Goal: Use online tool/utility: Utilize a website feature to perform a specific function

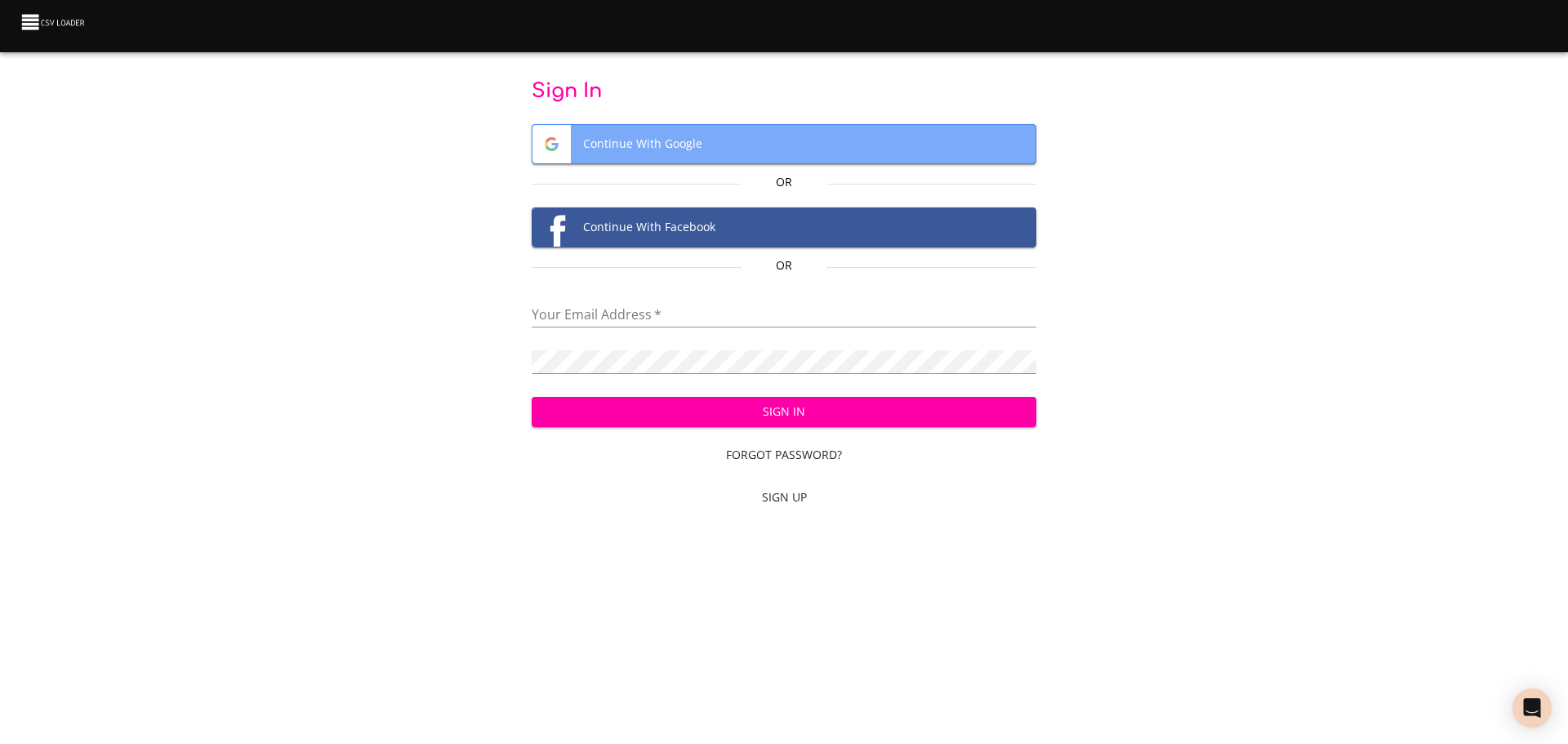
click at [666, 145] on span "Continue With Google" at bounding box center [784, 144] width 504 height 38
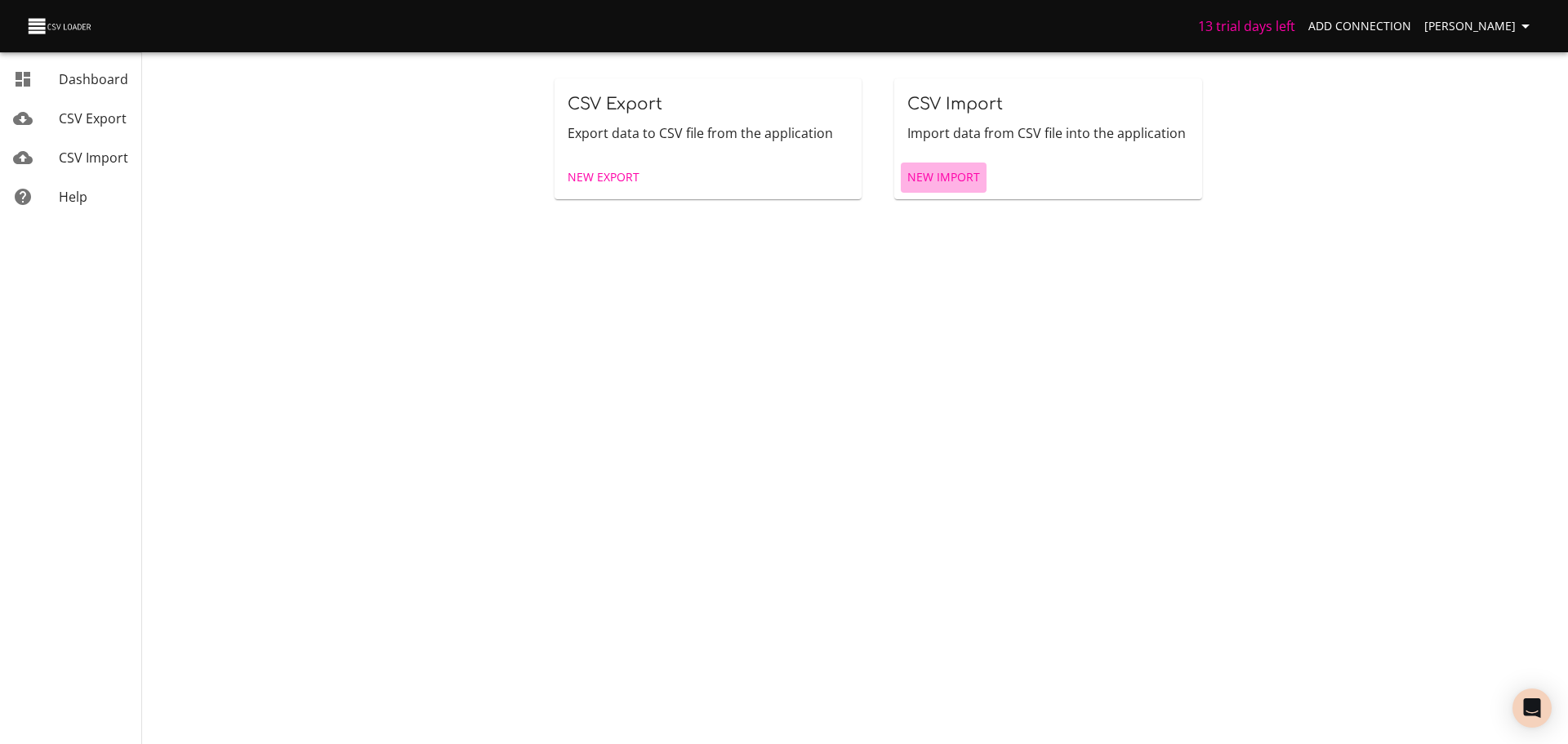
click at [937, 174] on span "New Import" at bounding box center [943, 178] width 73 height 21
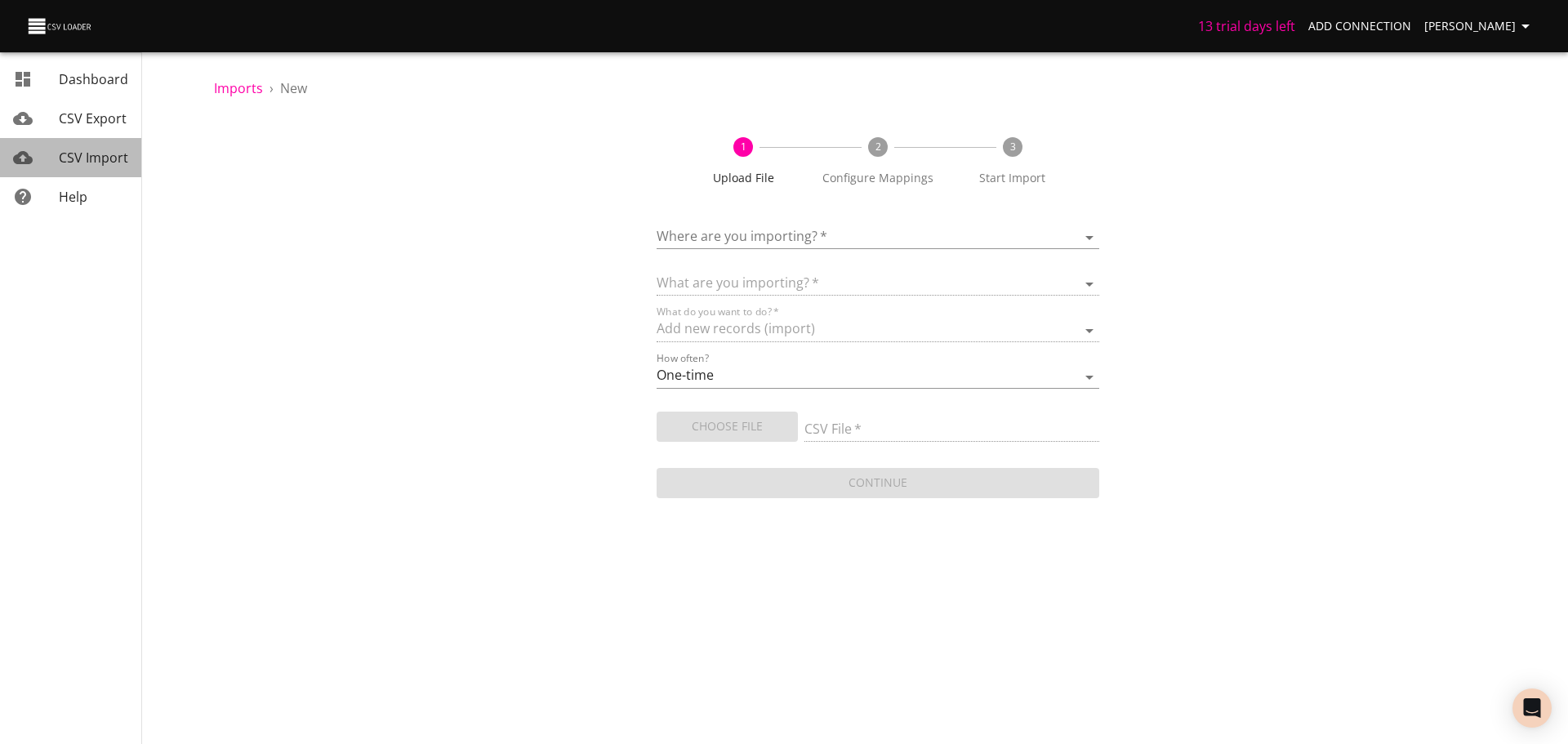
click at [112, 158] on span "CSV Import" at bounding box center [93, 157] width 69 height 18
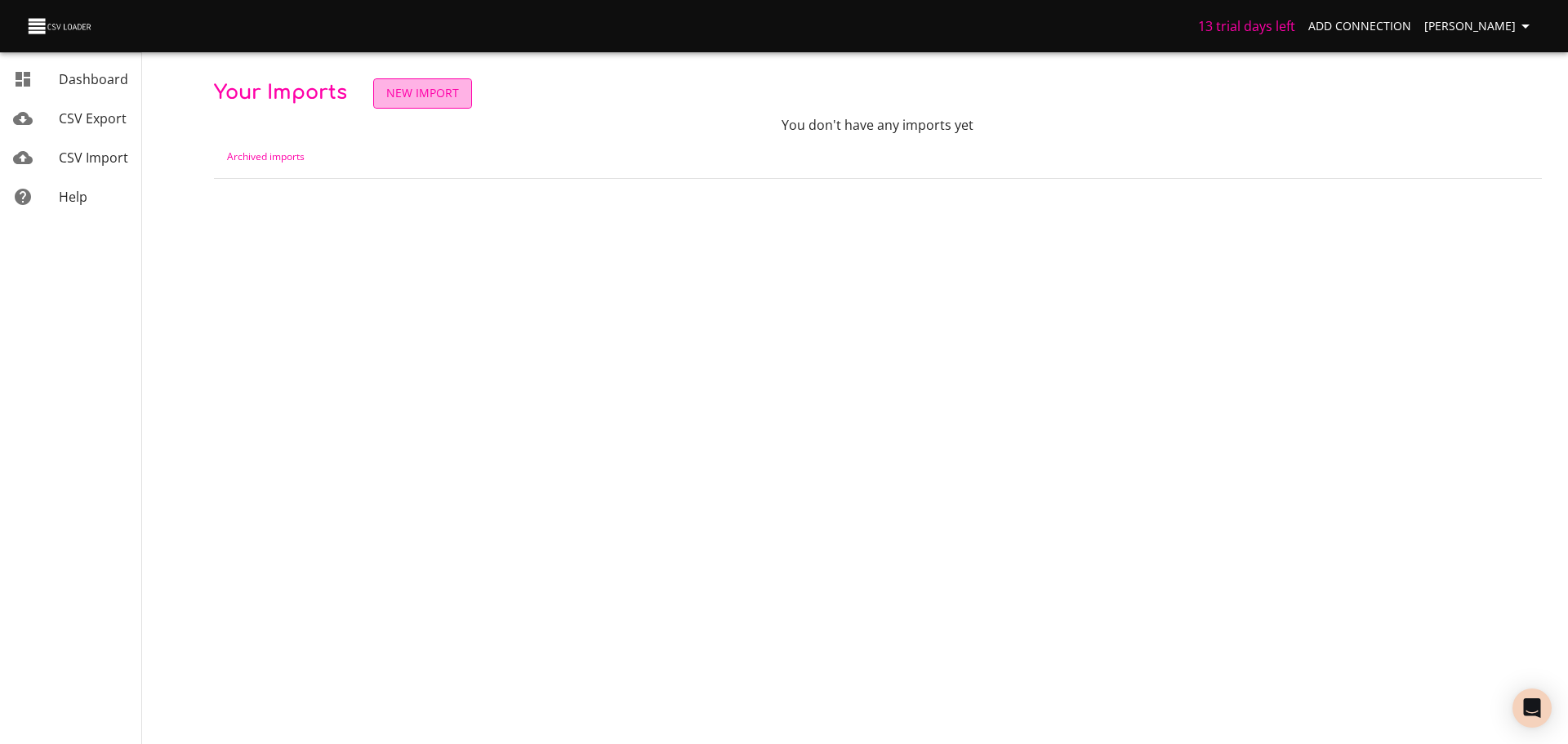
click at [412, 94] on span "New Import" at bounding box center [422, 93] width 73 height 21
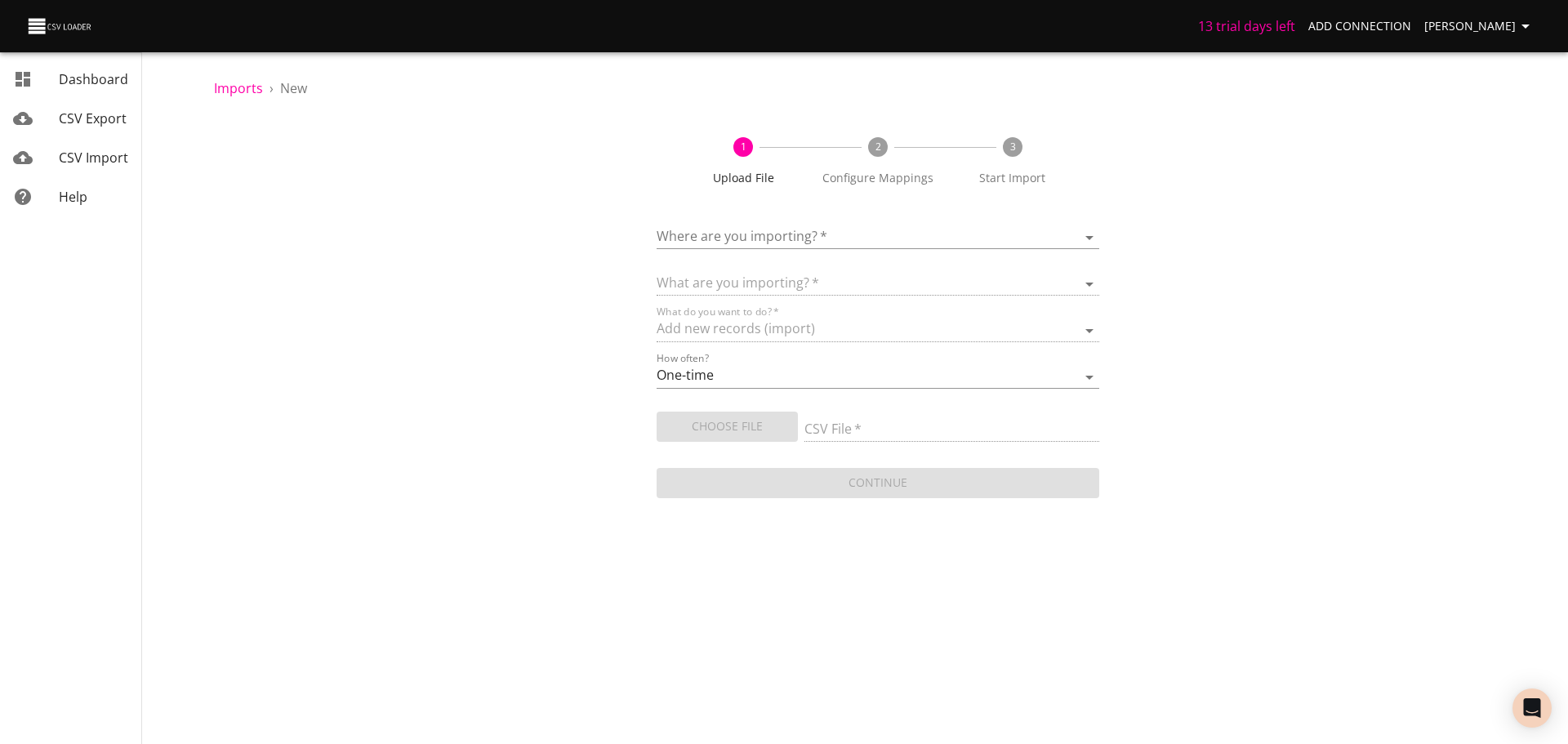
click at [733, 425] on div "Choose File" at bounding box center [730, 423] width 148 height 37
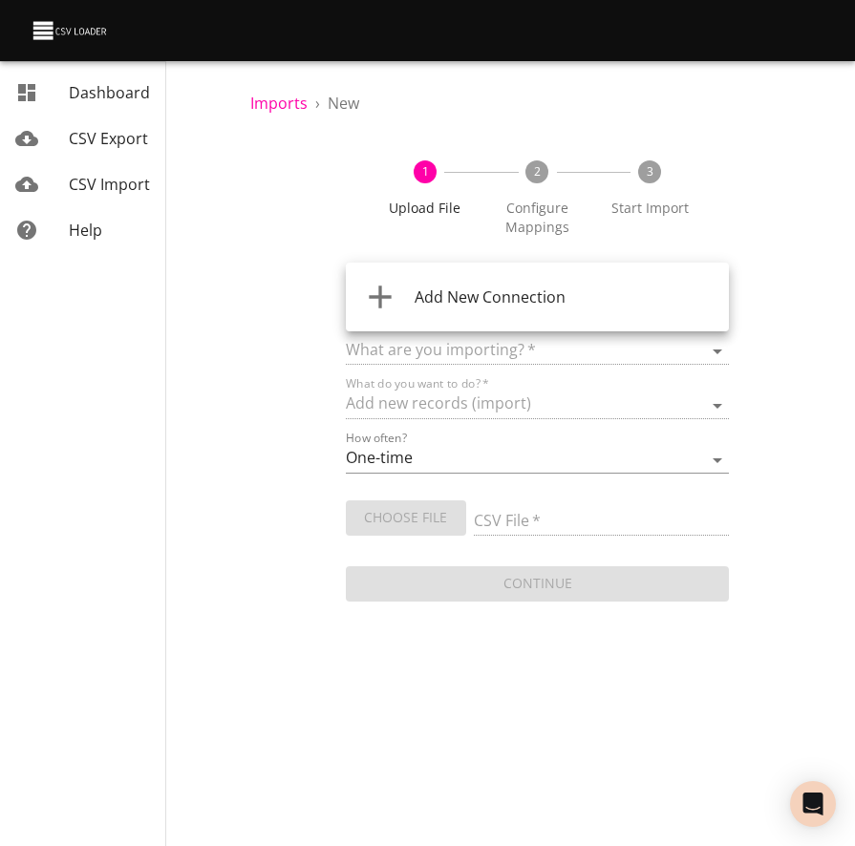
click at [482, 296] on body "13 trial days left Add Connection [PERSON_NAME] Dashboard CSV Export CSV Import…" at bounding box center [427, 423] width 855 height 846
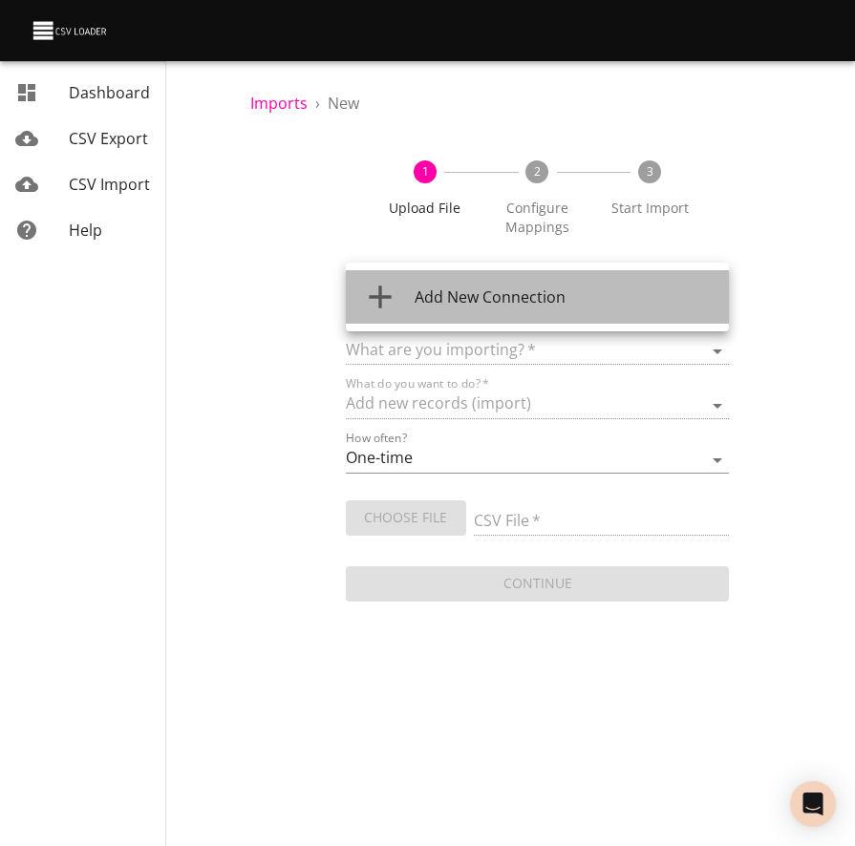
click at [482, 296] on span "Add New Connection" at bounding box center [489, 297] width 151 height 21
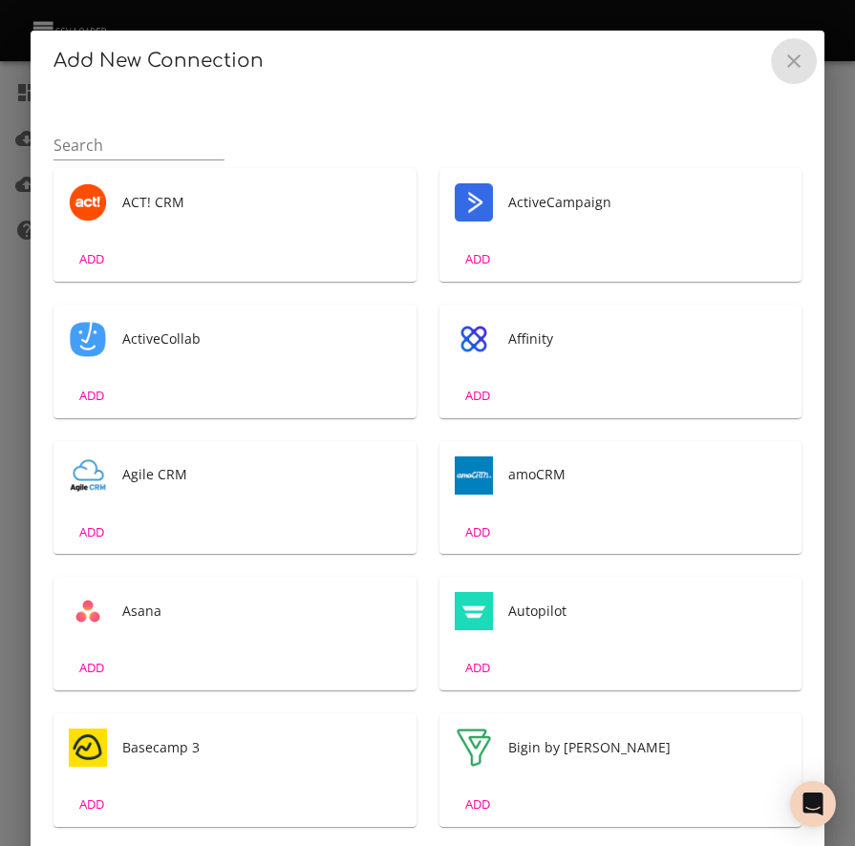
click at [787, 66] on icon "Close" at bounding box center [793, 60] width 13 height 13
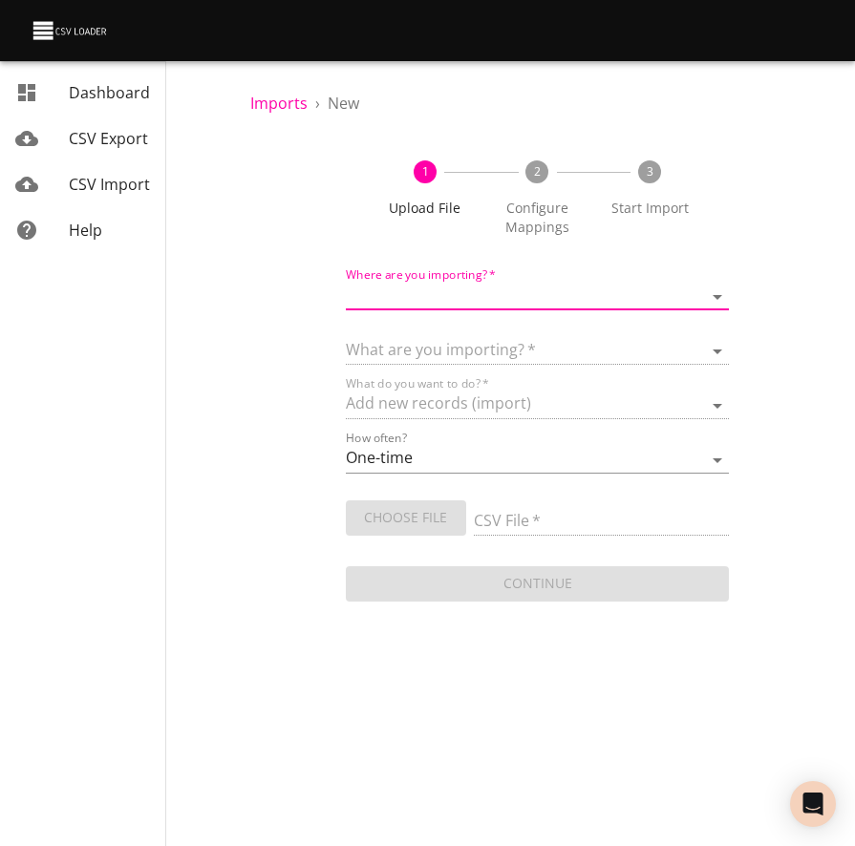
click at [346, 104] on span "New" at bounding box center [344, 103] width 32 height 21
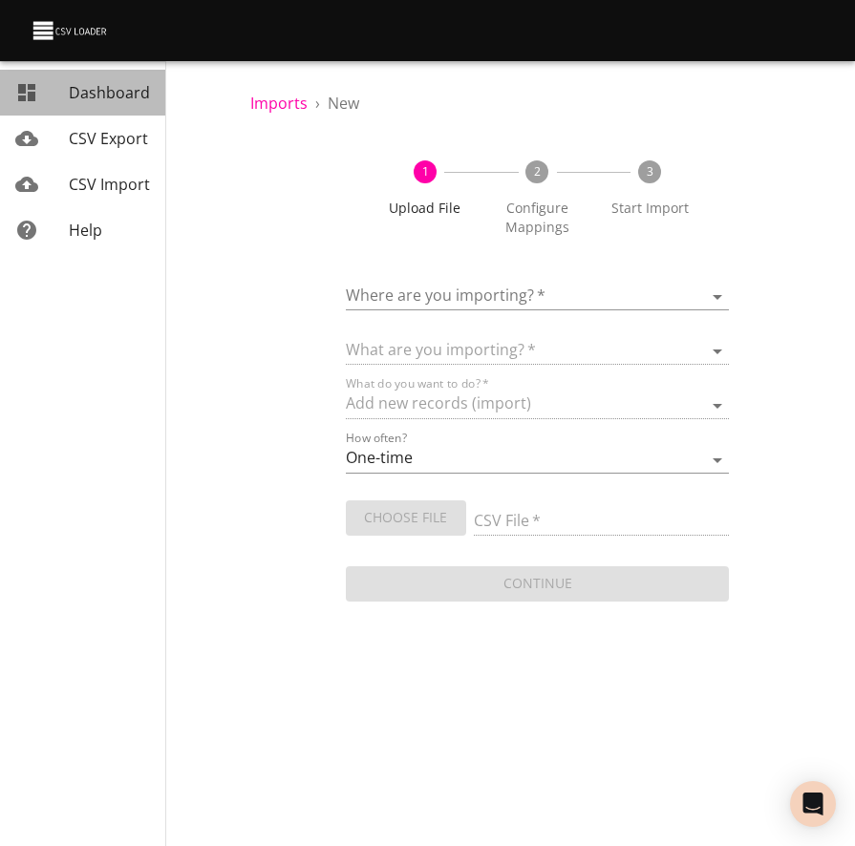
click at [122, 88] on span "Dashboard" at bounding box center [109, 92] width 81 height 21
